Goal: Transaction & Acquisition: Purchase product/service

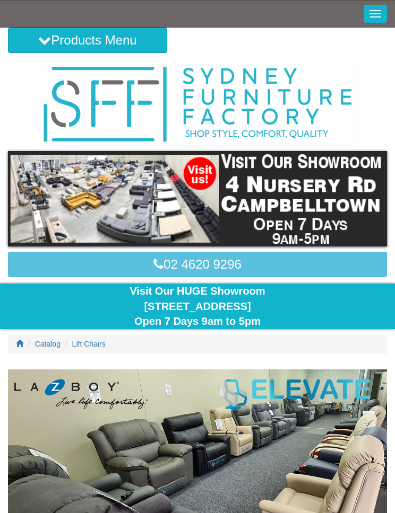
click at [369, 11] on button "Toggle Navigation" at bounding box center [374, 14] width 23 height 18
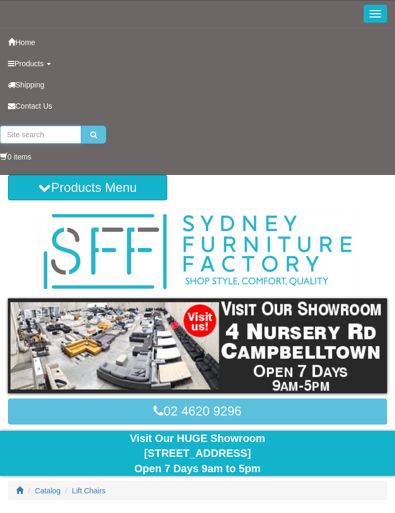
click at [46, 133] on input "search" at bounding box center [40, 135] width 81 height 18
click at [156, 299] on img at bounding box center [197, 346] width 379 height 95
click at [48, 140] on input "Regency" at bounding box center [40, 135] width 81 height 18
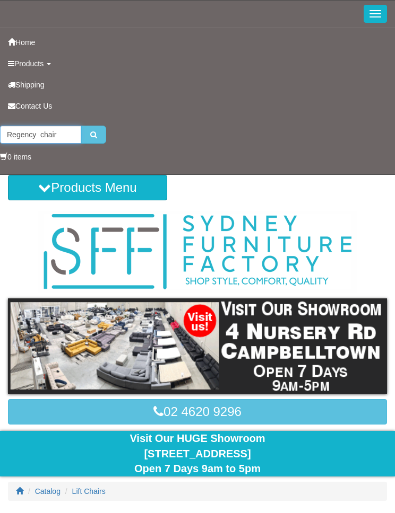
type input "Regency chair"
click at [90, 135] on icon "submit" at bounding box center [93, 134] width 7 height 7
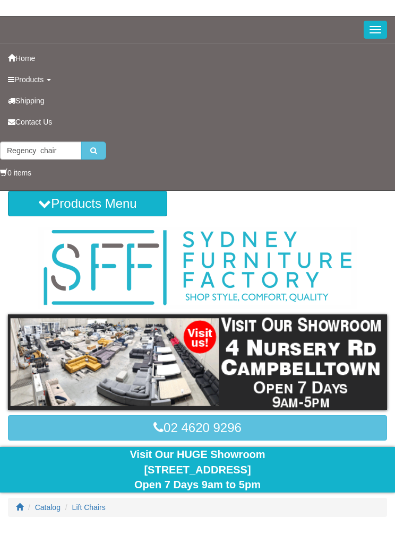
scroll to position [4, 0]
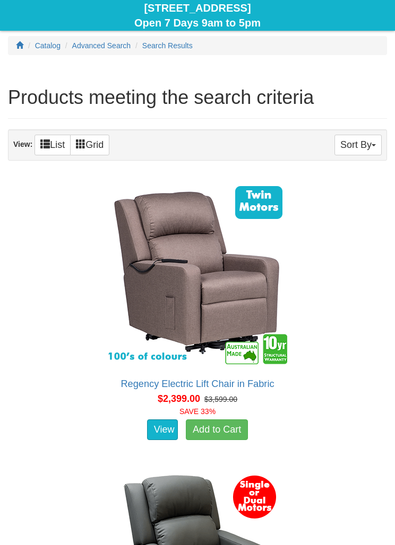
scroll to position [298, 0]
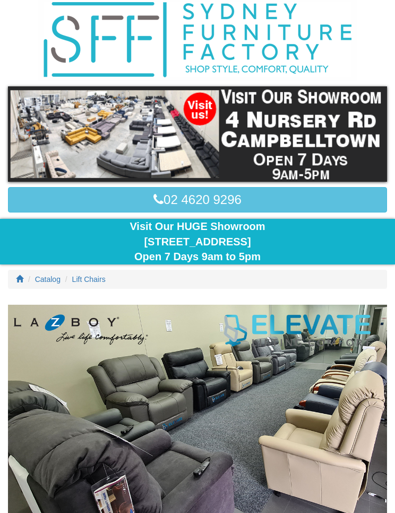
scroll to position [64, 0]
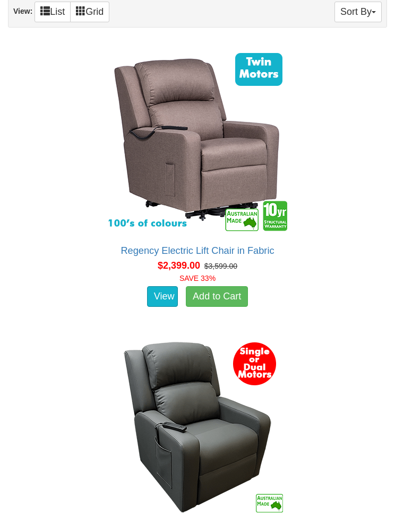
scroll to position [432, 0]
click at [40, 231] on link at bounding box center [197, 139] width 367 height 191
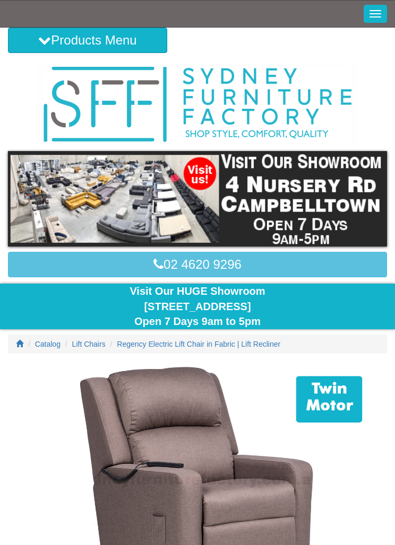
click at [365, 20] on button "Toggle Navigation" at bounding box center [374, 14] width 23 height 18
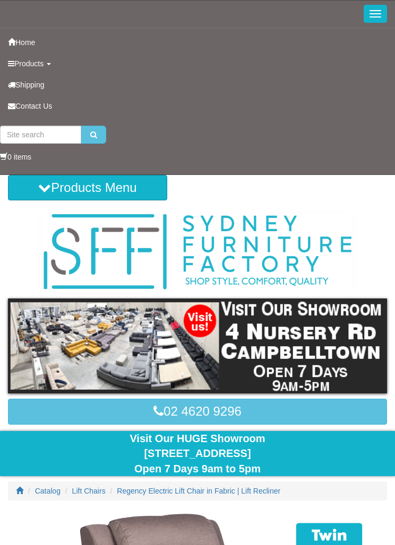
click at [92, 138] on icon "submit" at bounding box center [93, 134] width 7 height 7
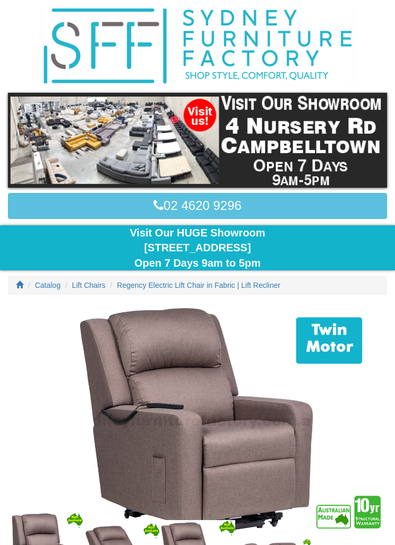
scroll to position [192, 0]
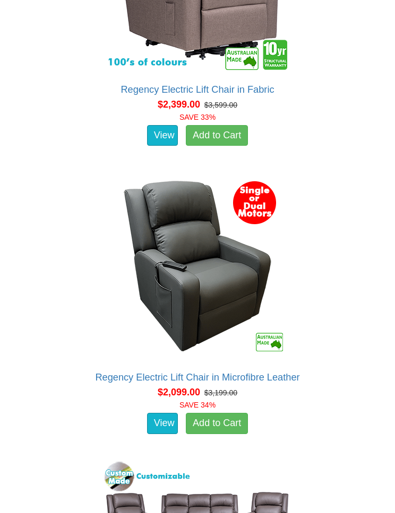
scroll to position [593, 0]
click at [60, 165] on div "Regency Electric Lift Chair in Microfibre Leather About the Regency: The Regenc…" at bounding box center [197, 304] width 379 height 278
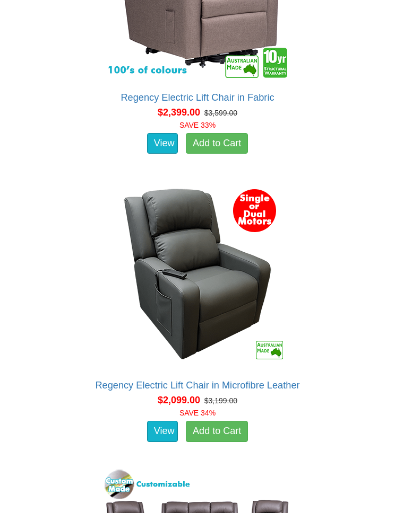
scroll to position [585, 0]
